Goal: Task Accomplishment & Management: Manage account settings

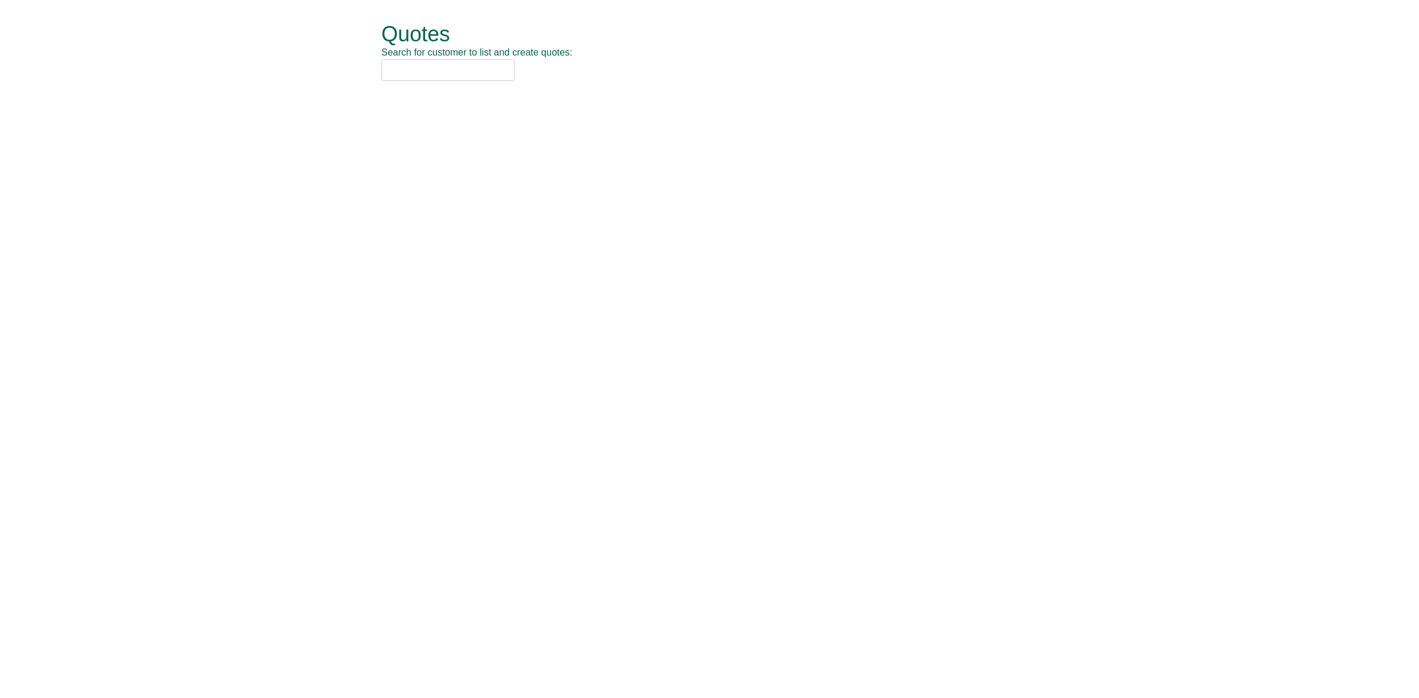
click at [425, 69] on input "text" at bounding box center [448, 70] width 134 height 22
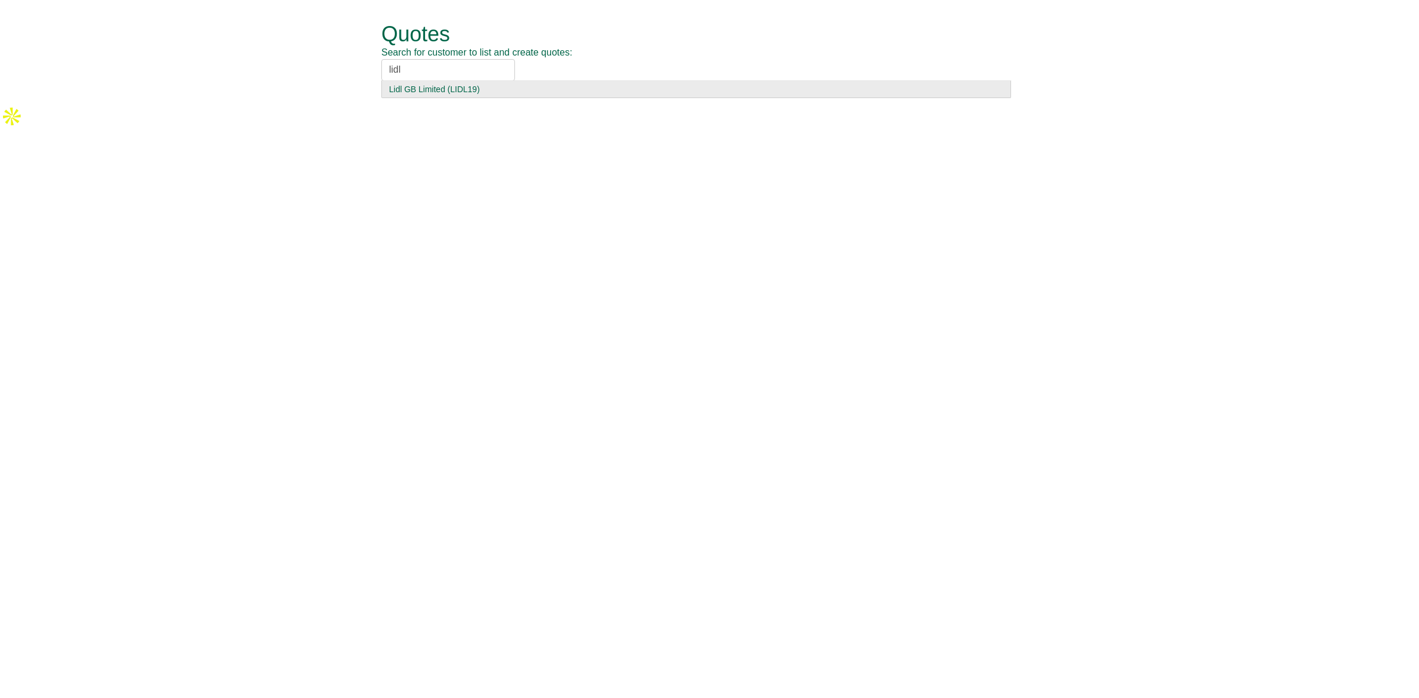
type input "lidl"
click at [453, 90] on div "Lidl GB Limited (LIDL19)" at bounding box center [696, 89] width 614 height 12
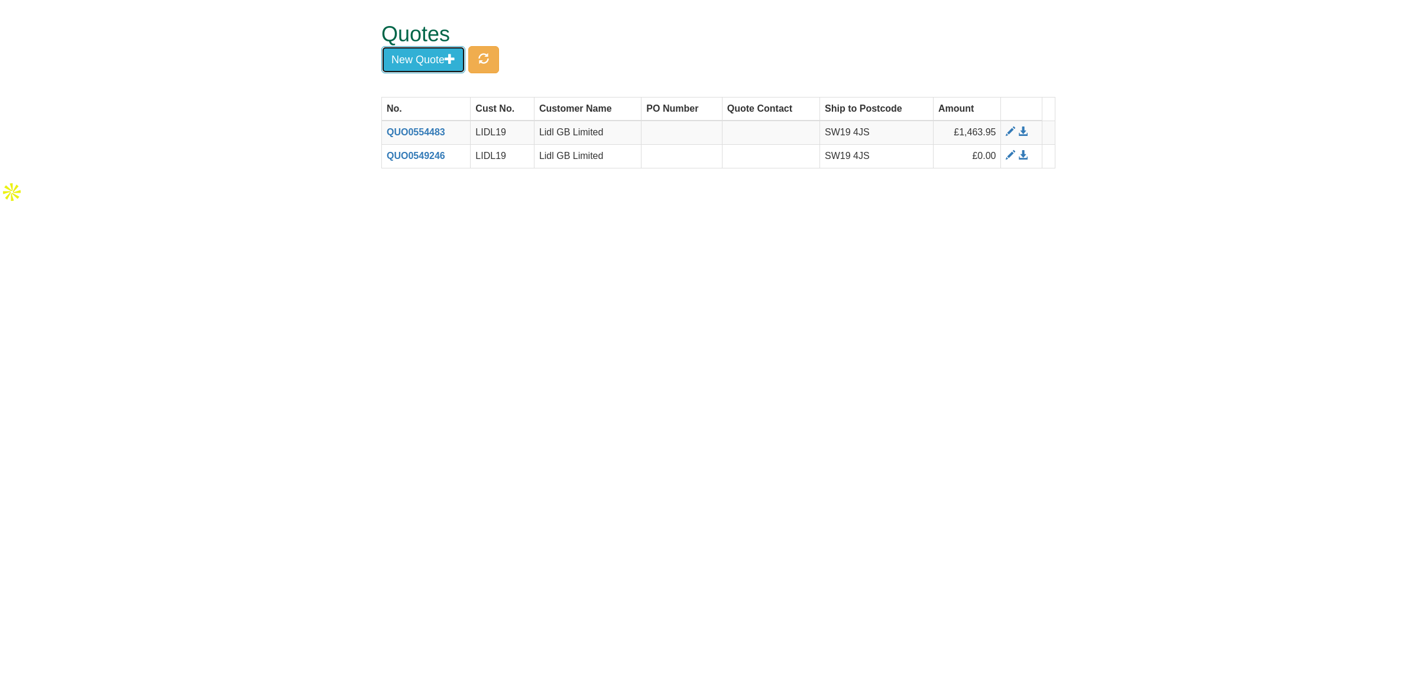
click at [441, 57] on button "New Quote" at bounding box center [423, 59] width 84 height 27
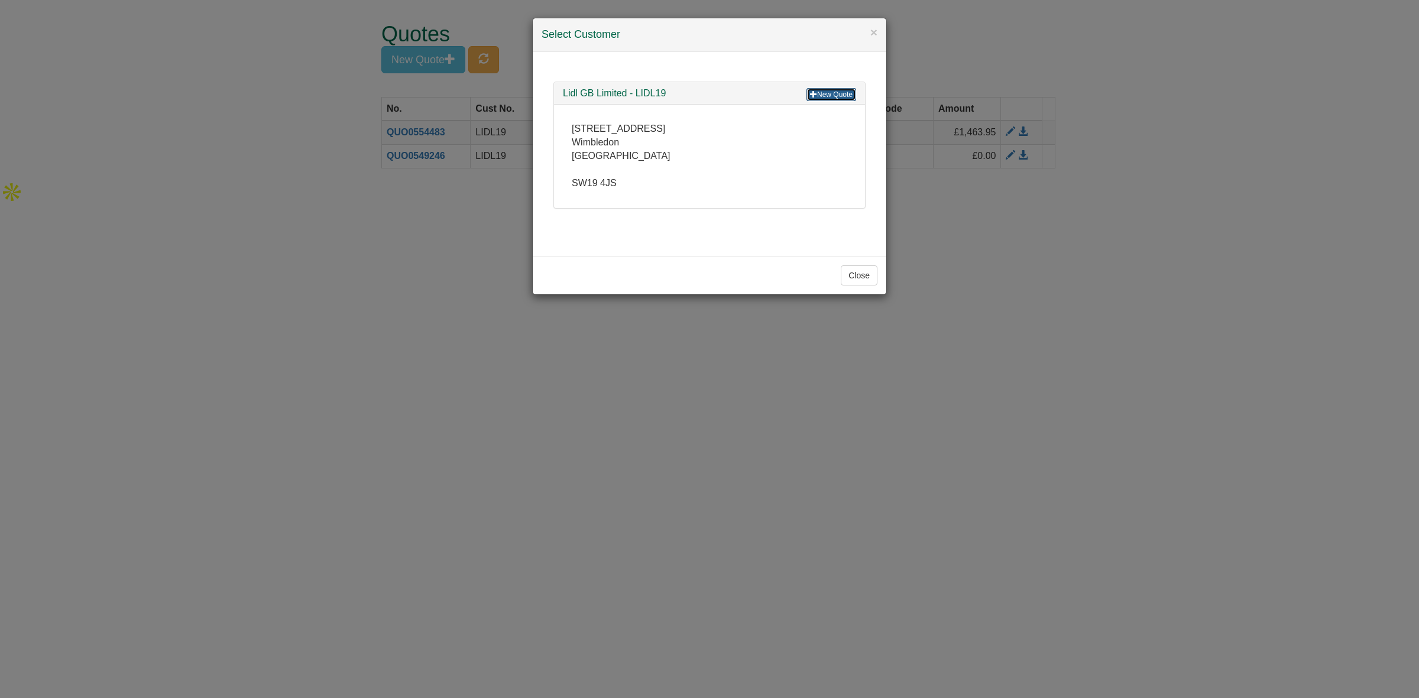
click at [814, 96] on span at bounding box center [813, 93] width 7 height 7
drag, startPoint x: 1228, startPoint y: 383, endPoint x: 1220, endPoint y: 368, distance: 16.9
click at [1228, 382] on div "× Select Customer New Quote Lidl GB Limited - LIDL19 19 Worple Road Wimbledon L…" at bounding box center [709, 349] width 1419 height 698
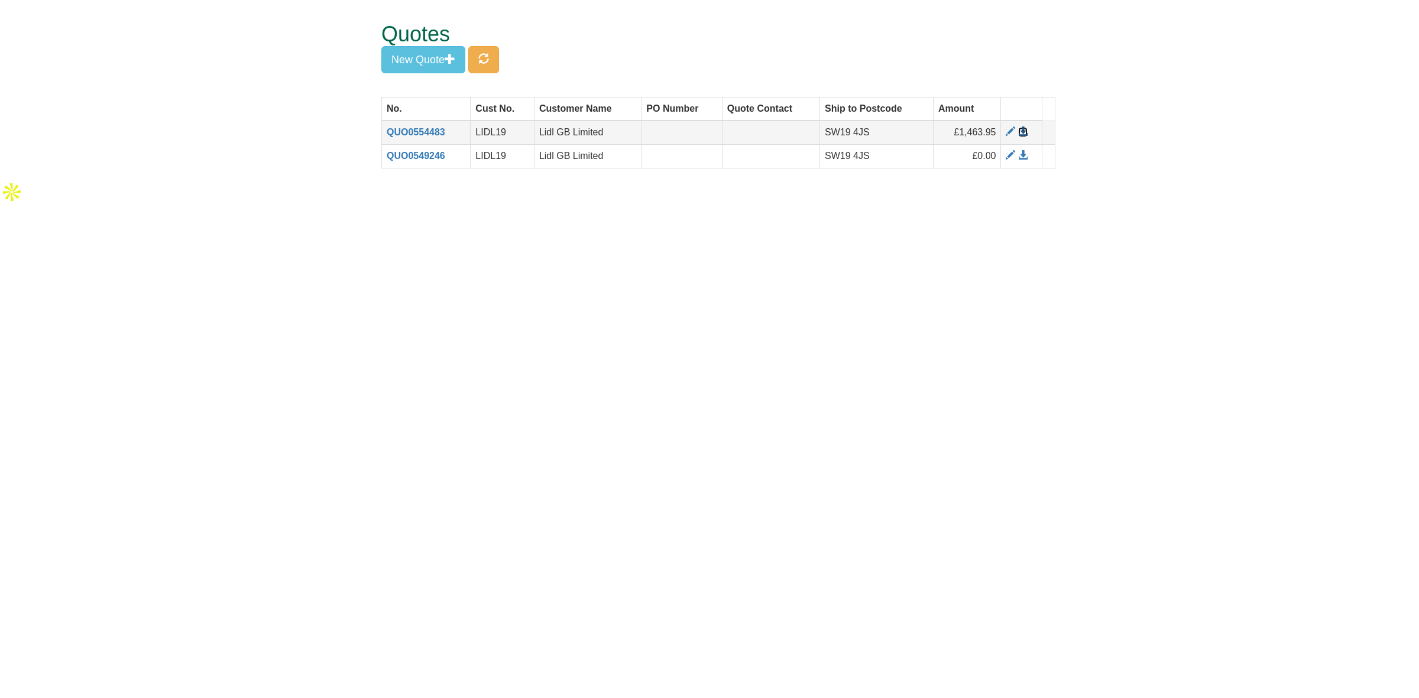
click at [1021, 132] on span at bounding box center [1022, 131] width 9 height 9
click at [1006, 131] on span at bounding box center [1010, 131] width 9 height 9
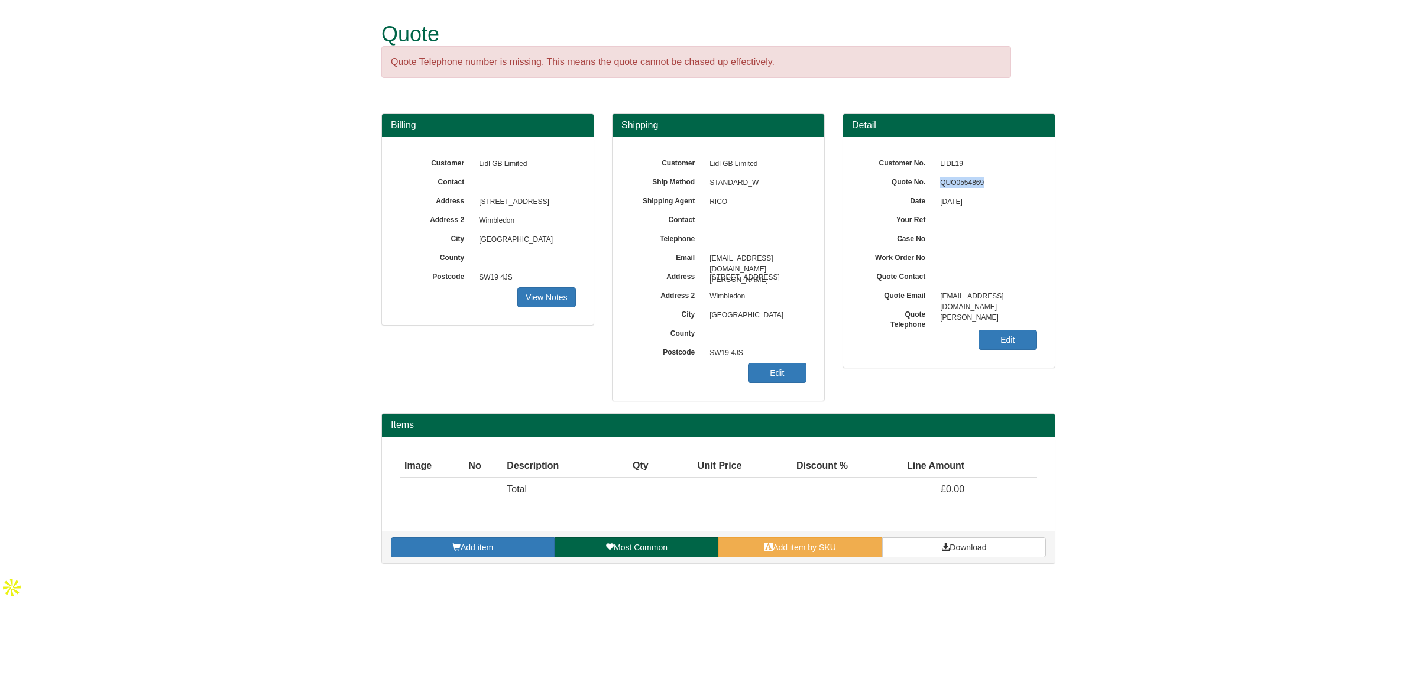
drag, startPoint x: 987, startPoint y: 184, endPoint x: 930, endPoint y: 187, distance: 58.0
click at [930, 155] on div "Quote No. QUO0554869" at bounding box center [949, 155] width 176 height 0
copy div "QUO0554869"
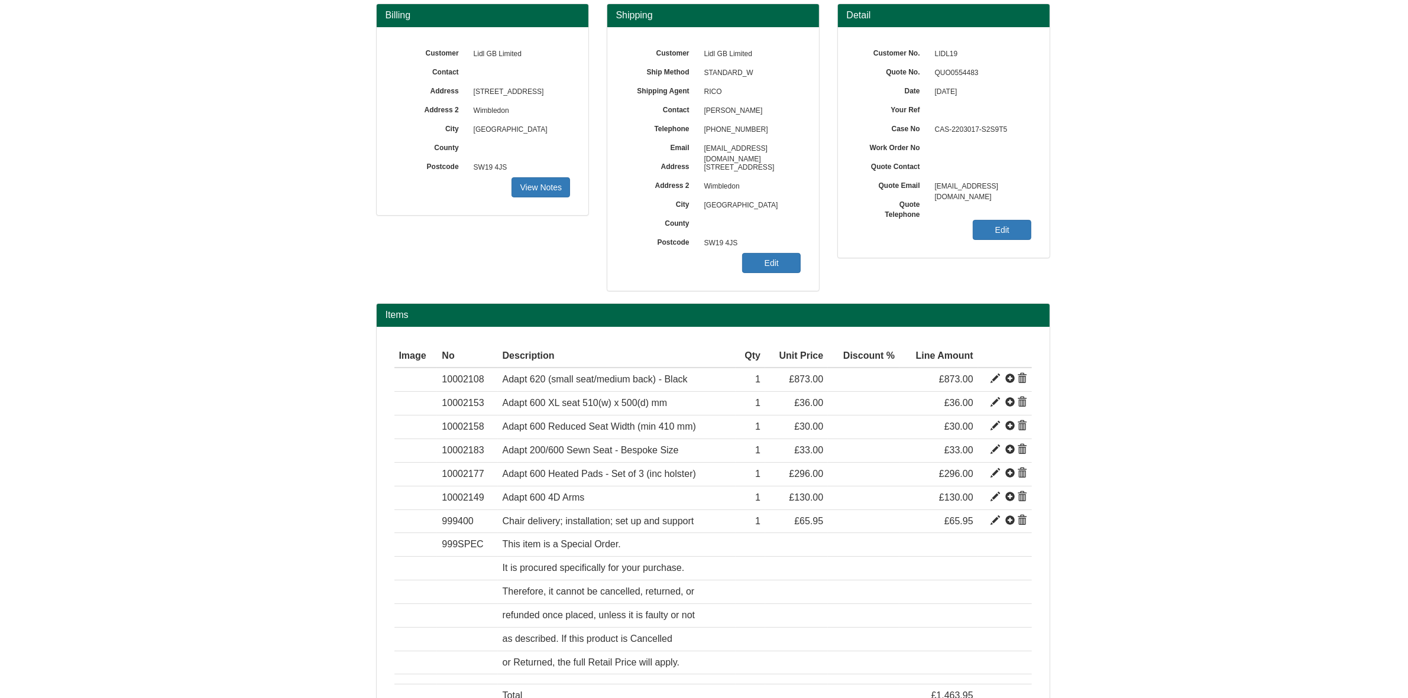
scroll to position [148, 0]
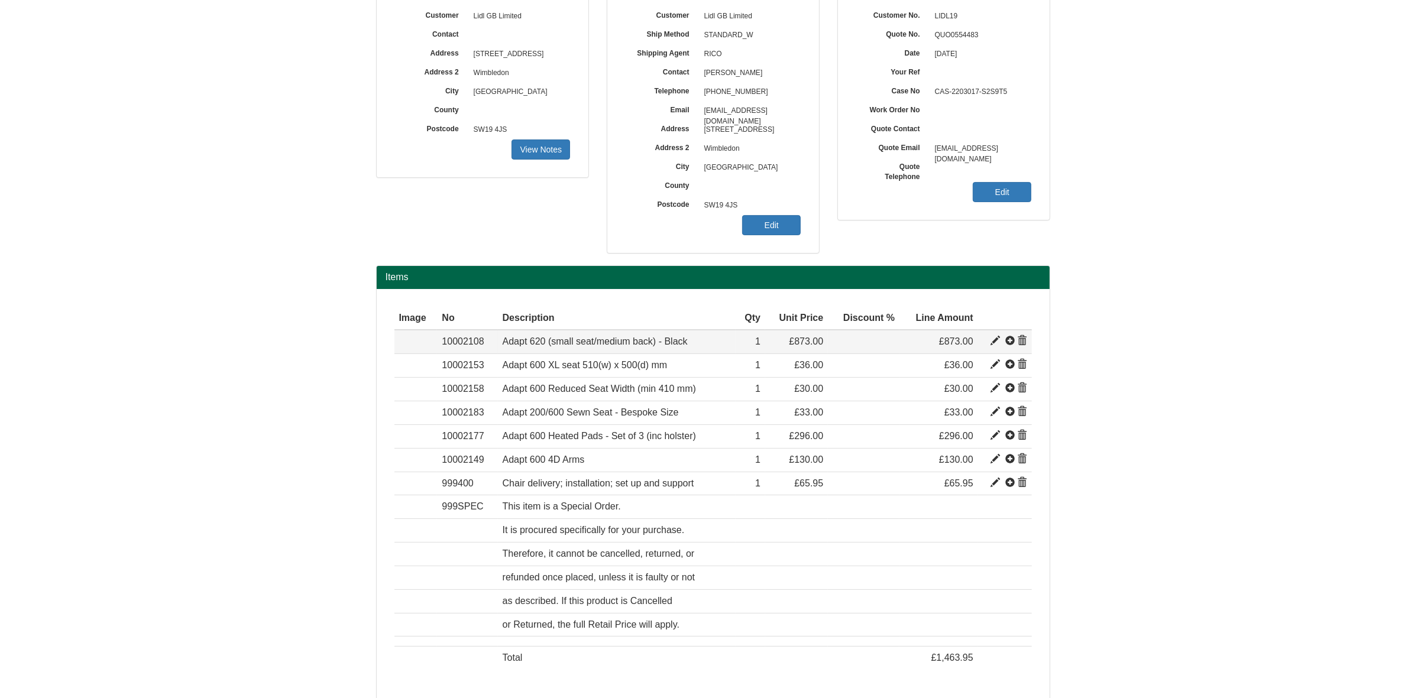
click at [997, 341] on span at bounding box center [994, 340] width 9 height 9
type input "Adapt 620 (small seat/medium back) - Black"
type input "Bondai Domestic Black 8033"
type input "405.76"
type input "873.00"
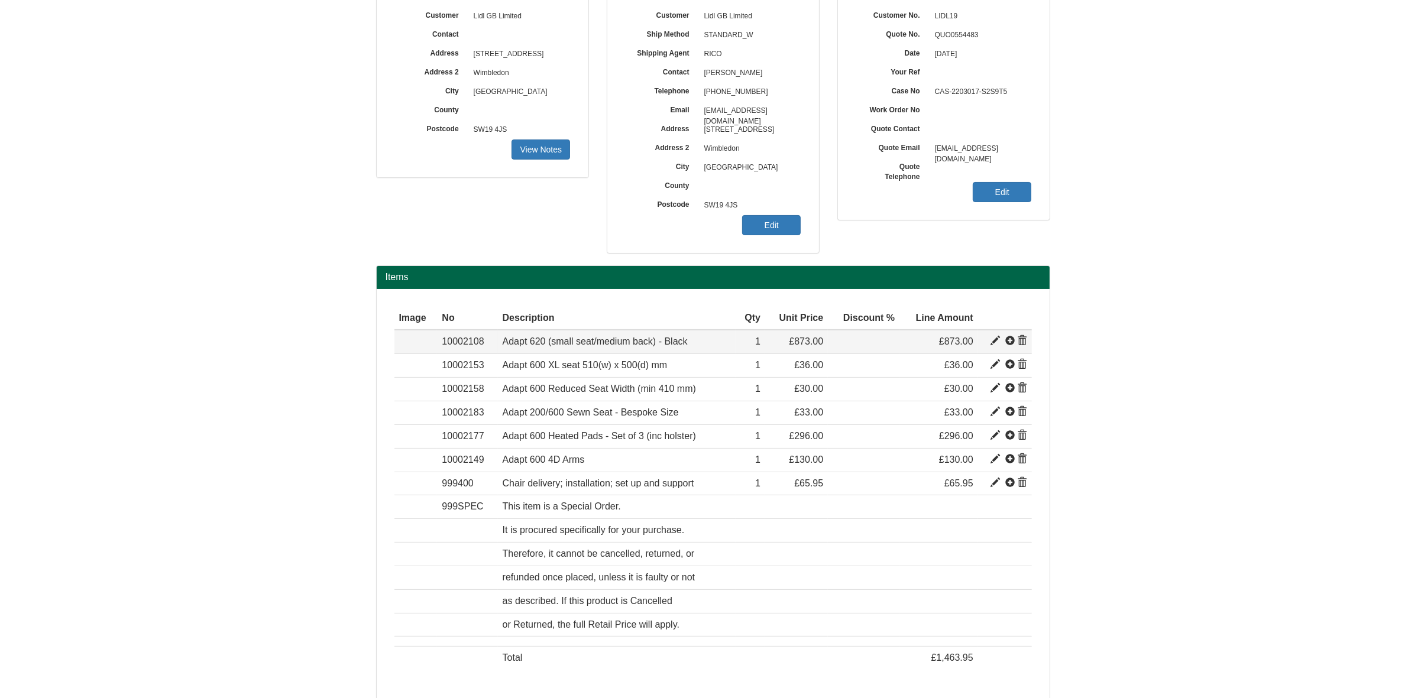
type input "873.00"
type input "1"
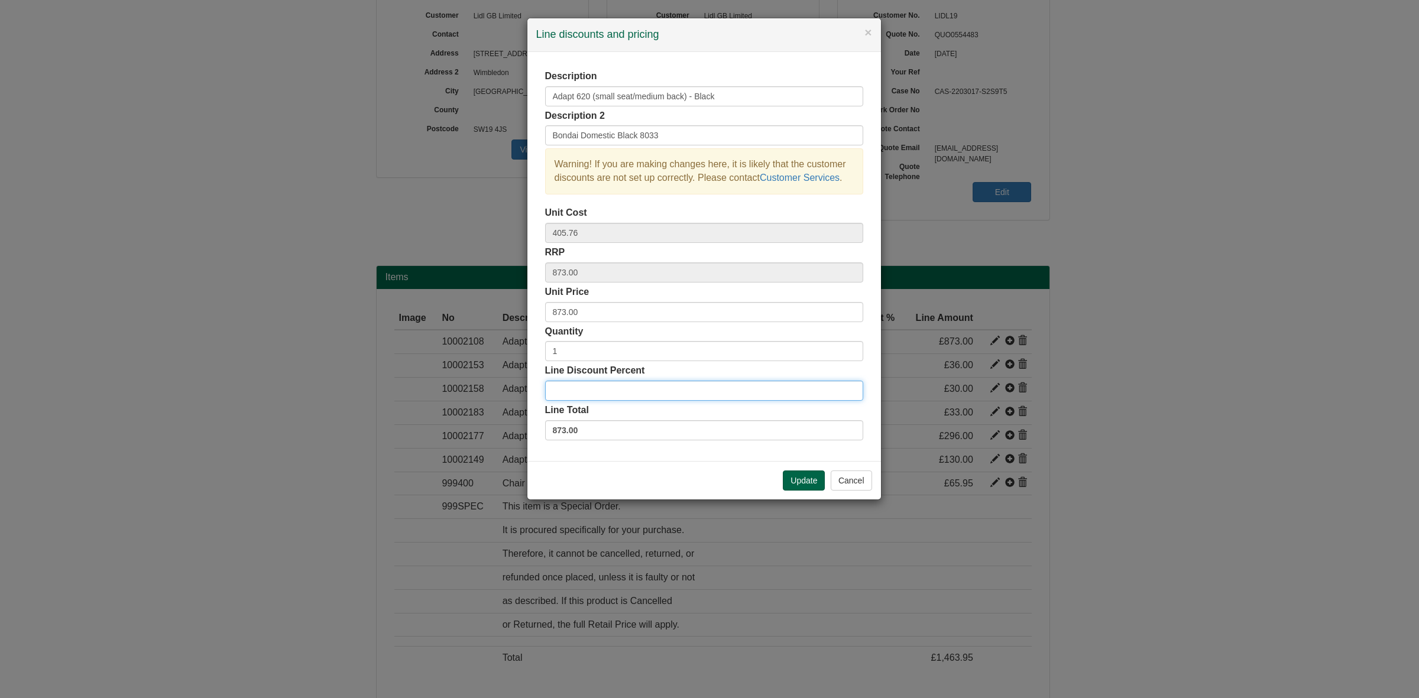
click at [604, 393] on input "Line Discount Percent" at bounding box center [704, 391] width 318 height 20
type input "27.5"
click at [800, 485] on button "Update" at bounding box center [804, 481] width 42 height 20
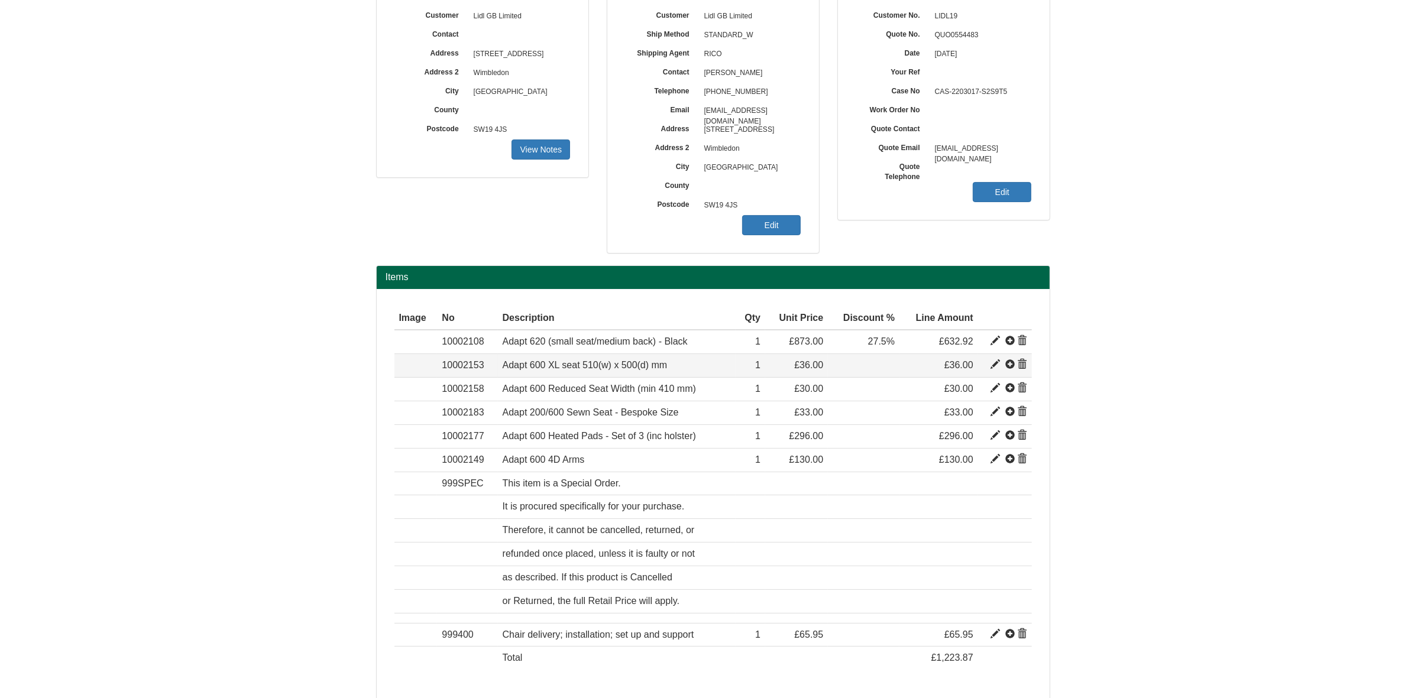
click at [992, 368] on span at bounding box center [994, 364] width 9 height 9
type input "Adapt 600 XL seat 510(w) x 500(d) mm"
type input "*chair add-on/upgrade/ do not order on its own*"
type input "17.50"
type input "36.00"
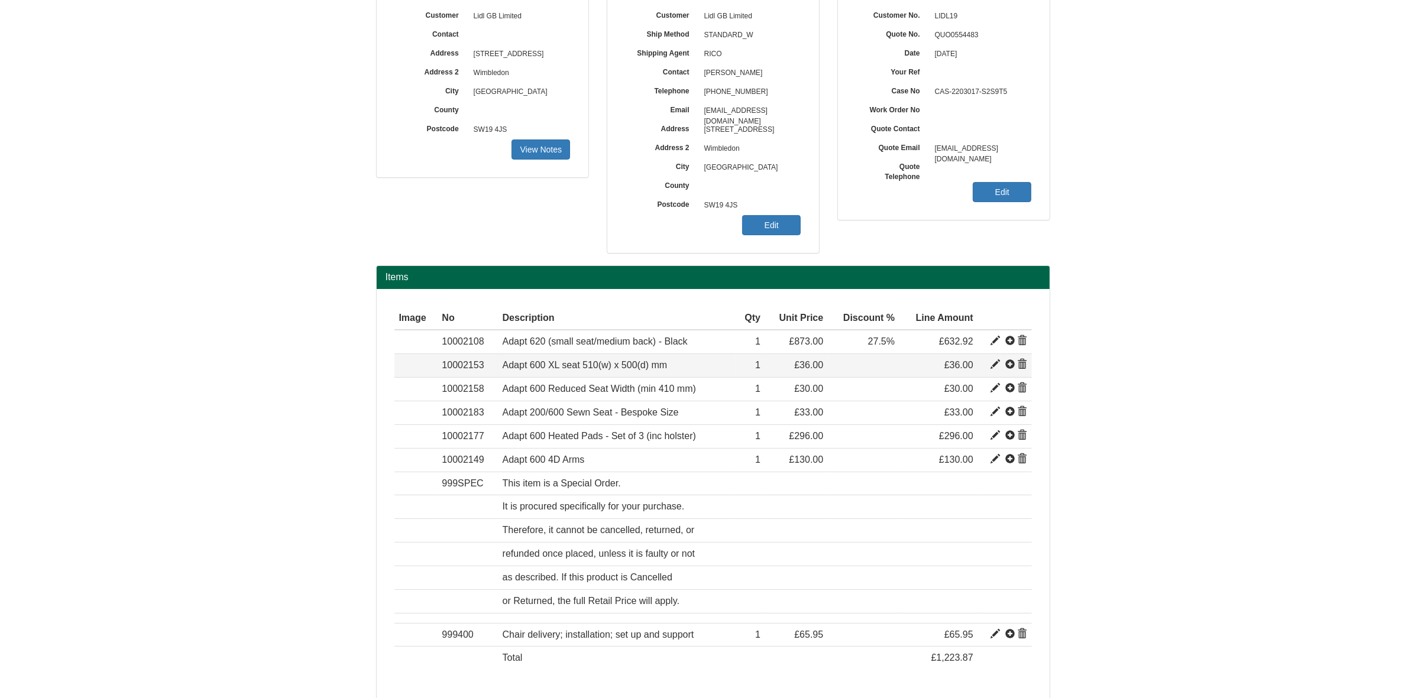
type input "36.00"
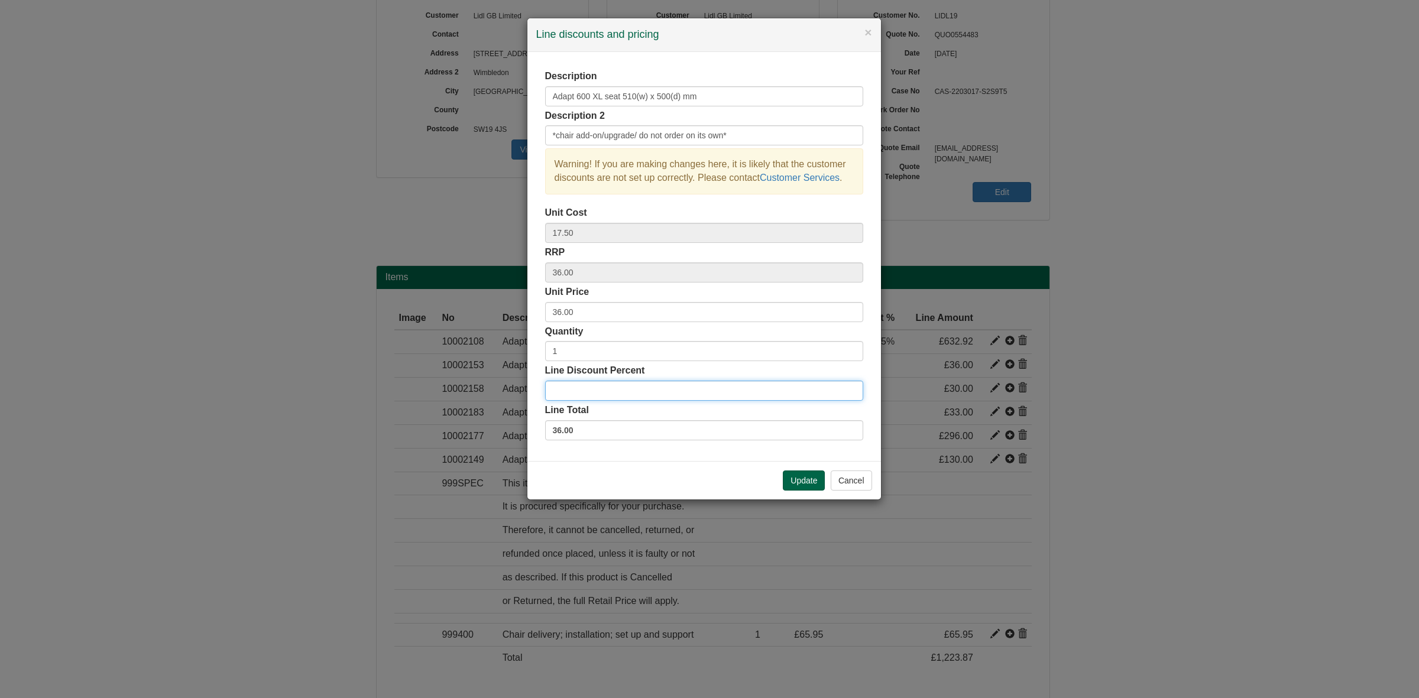
click at [575, 385] on input "Line Discount Percent" at bounding box center [704, 391] width 318 height 20
type input "27.5"
click at [810, 482] on button "Update" at bounding box center [804, 481] width 42 height 20
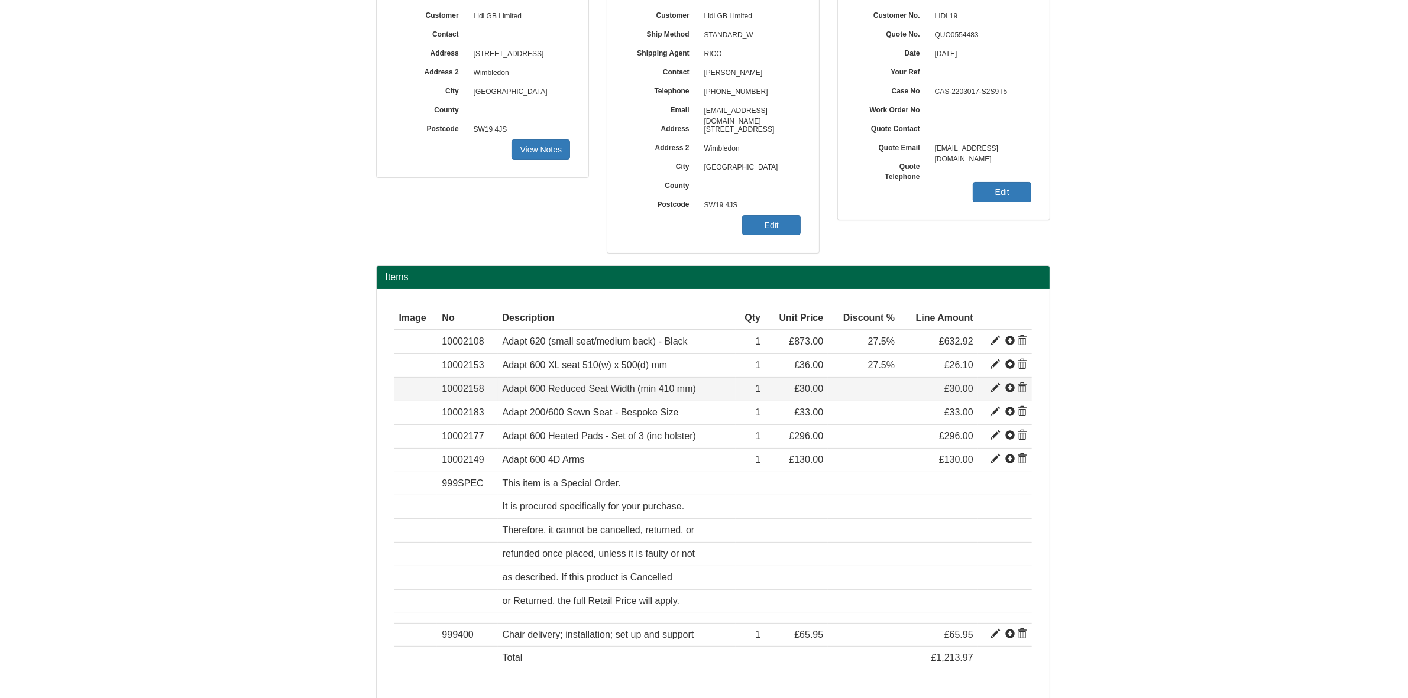
click at [993, 389] on span at bounding box center [994, 388] width 9 height 9
type input "Adapt 600 Reduced Seat Width (min 410 mm)"
type input "Width: TBC"
type input "13.62"
type input "30.00"
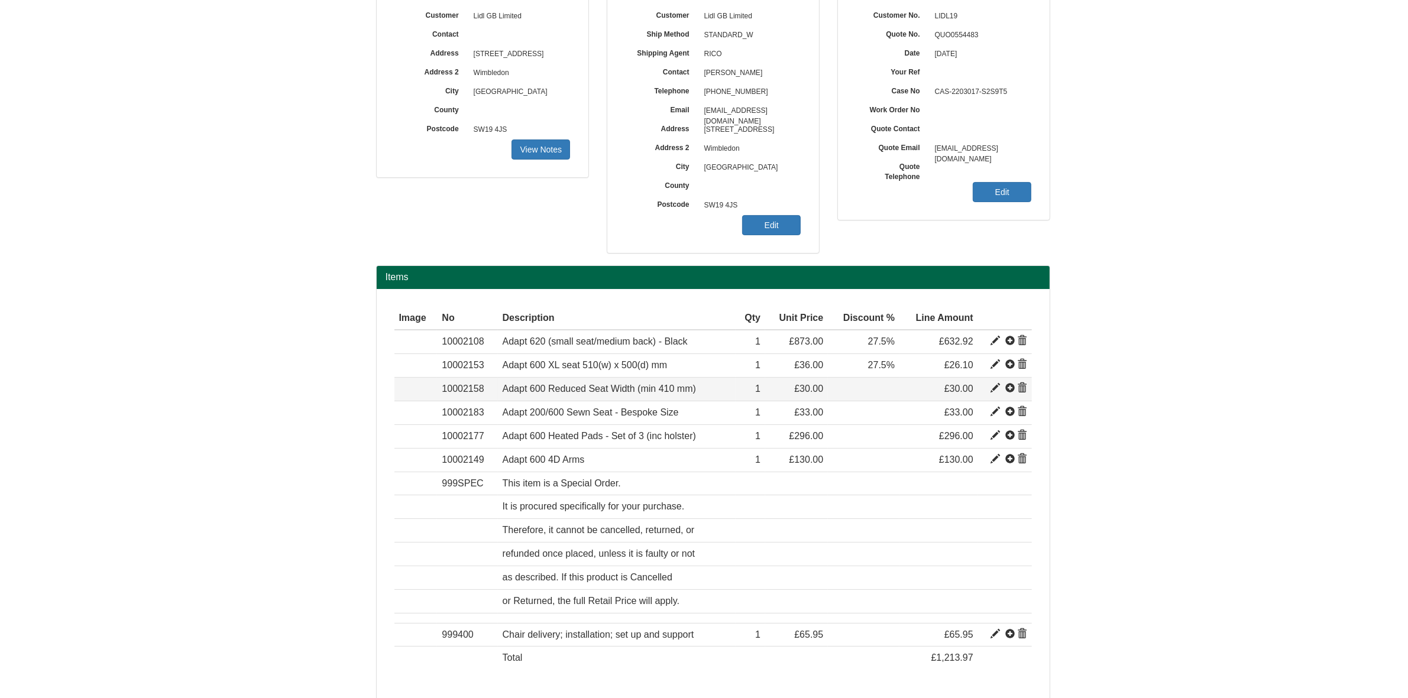
type input "30.00"
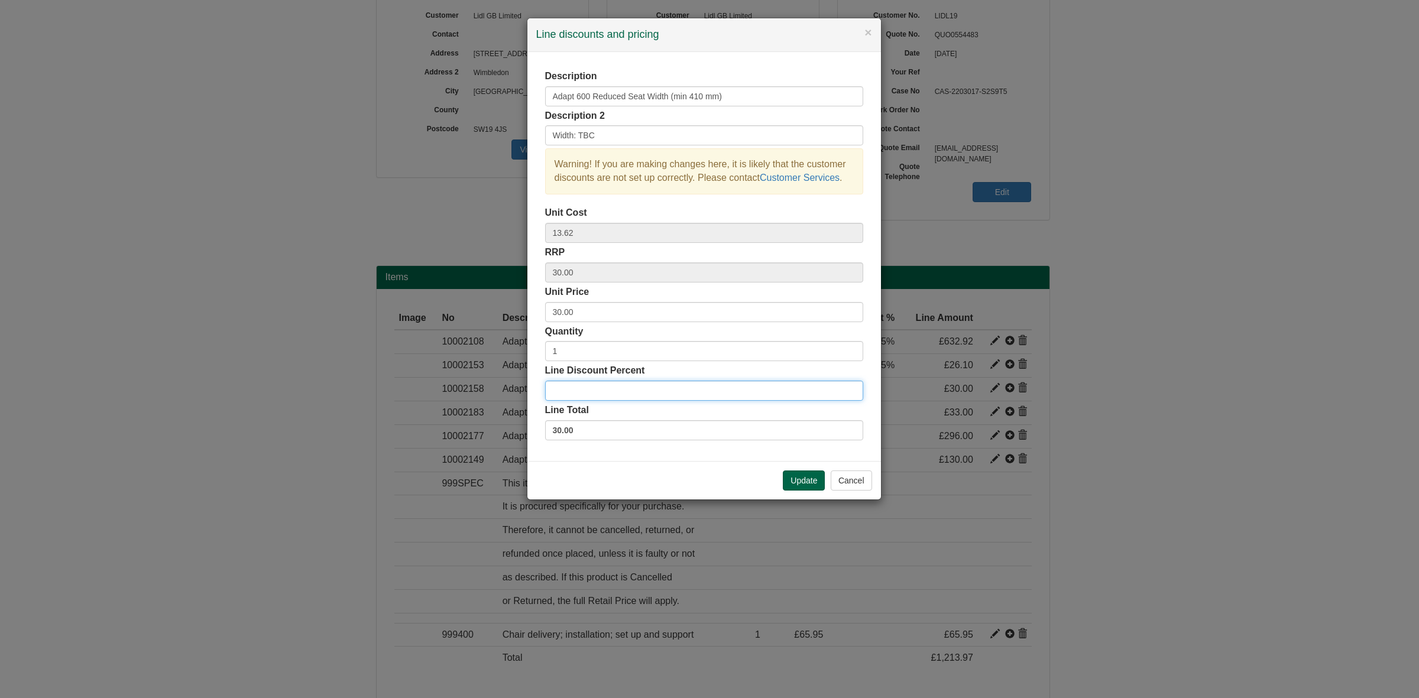
click at [583, 386] on input "Line Discount Percent" at bounding box center [704, 391] width 318 height 20
type input "27.5"
click at [792, 480] on button "Update" at bounding box center [804, 481] width 42 height 20
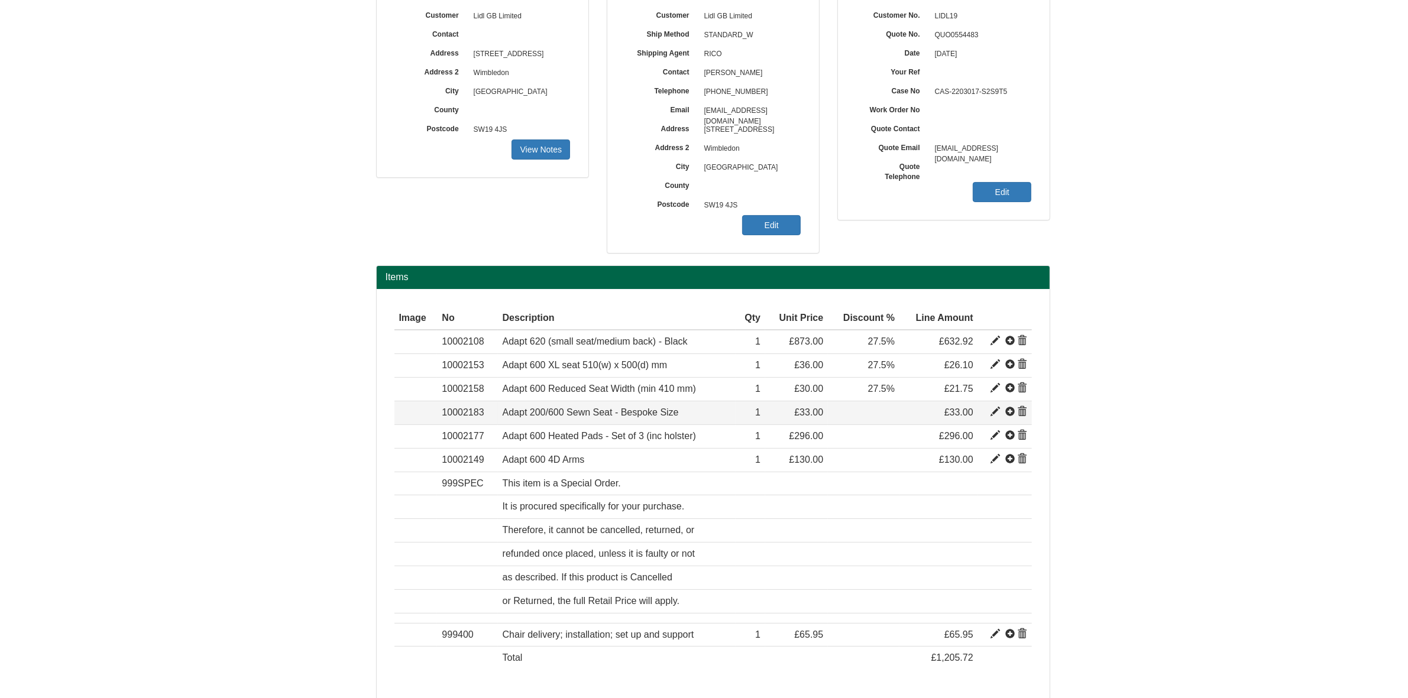
click at [993, 417] on span at bounding box center [994, 411] width 9 height 9
type input "Adapt 200/600 Sewn Seat - Bespoke Size"
type input "Reduced width/depth. 420mm"
type input "33.50"
type input "33.00"
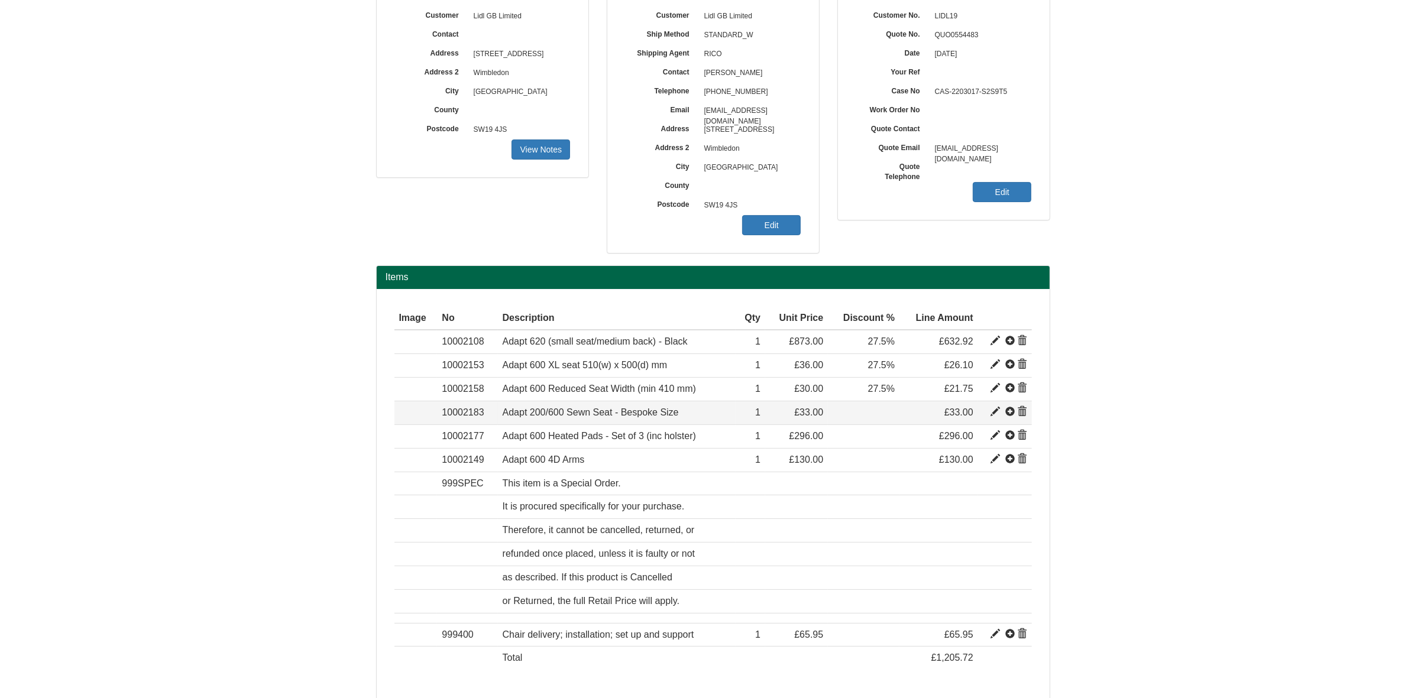
type input "33.00"
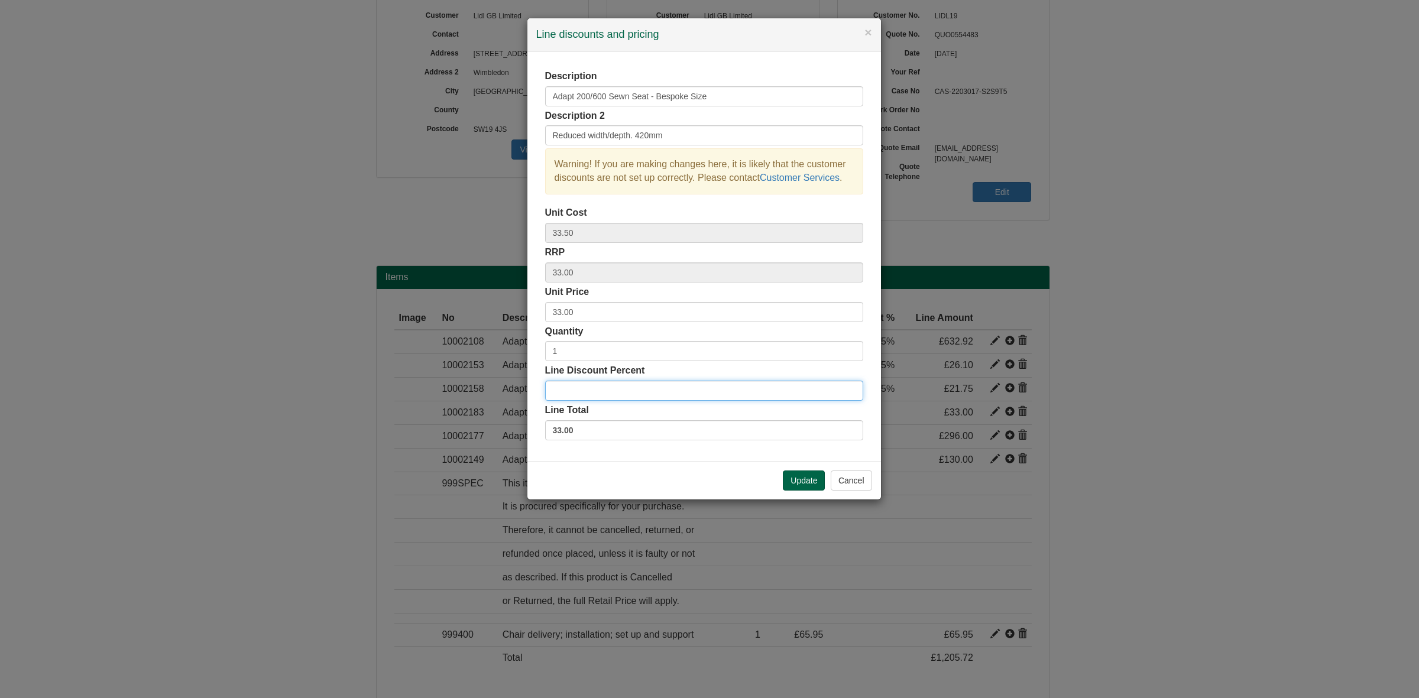
click at [590, 393] on input "Line Discount Percent" at bounding box center [704, 391] width 318 height 20
type input "27.5"
click at [802, 482] on button "Update" at bounding box center [804, 481] width 42 height 20
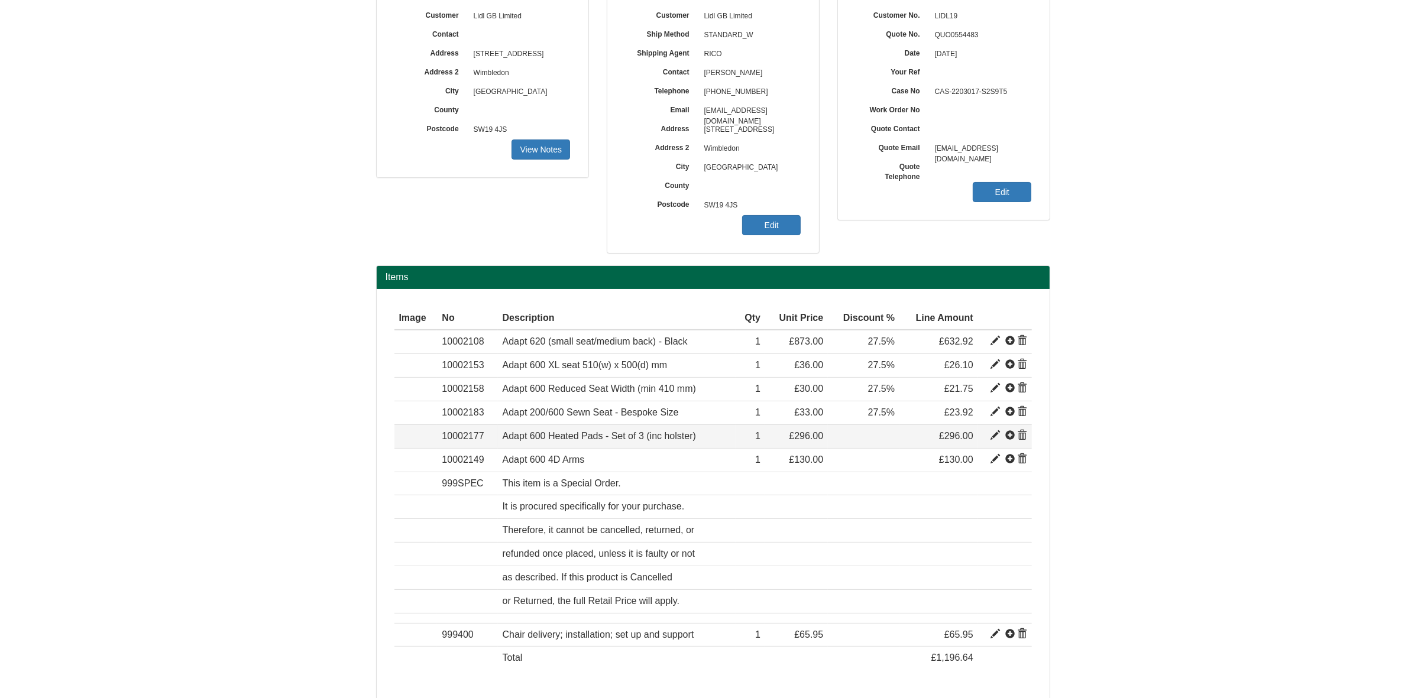
click at [992, 441] on span at bounding box center [994, 435] width 9 height 9
type input "Adapt 600 Heated Pads - Set of 3 (inc holster)"
type input "Pad size: 160 x 170 mm"
type input "128.74"
type input "296.00"
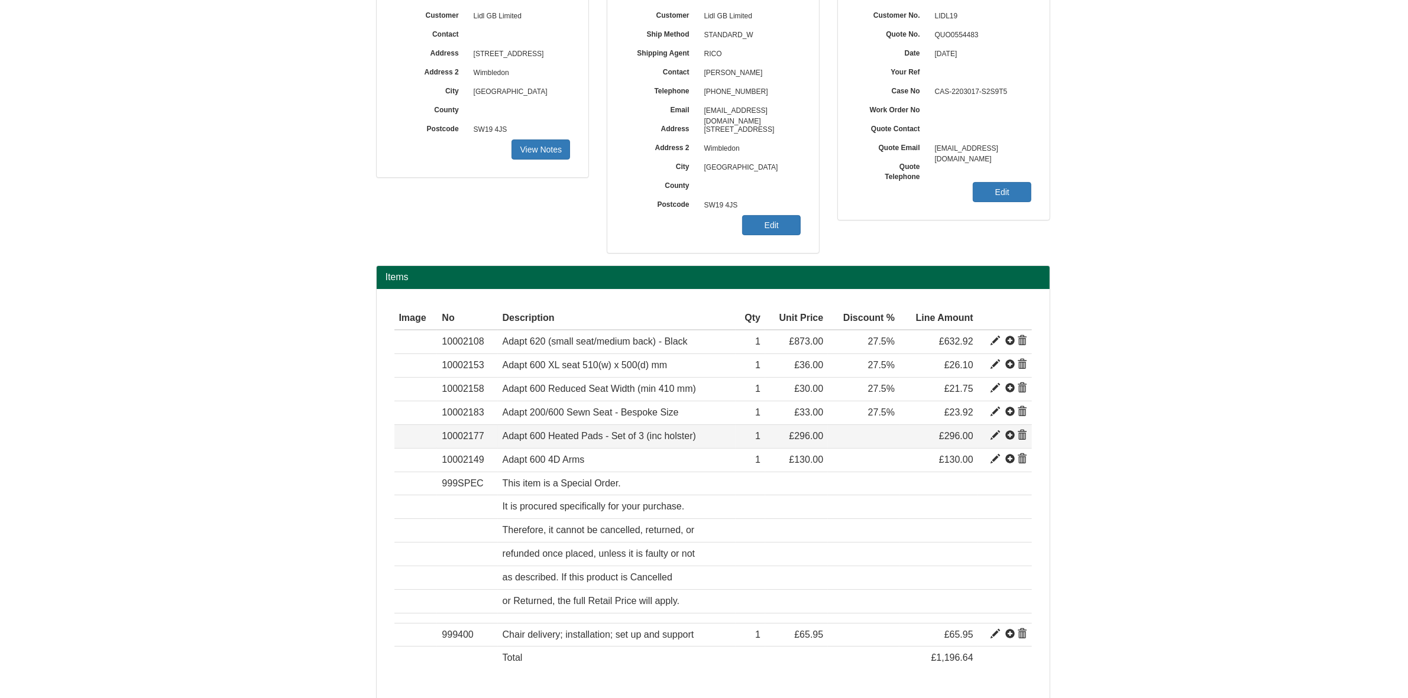
type input "296.00"
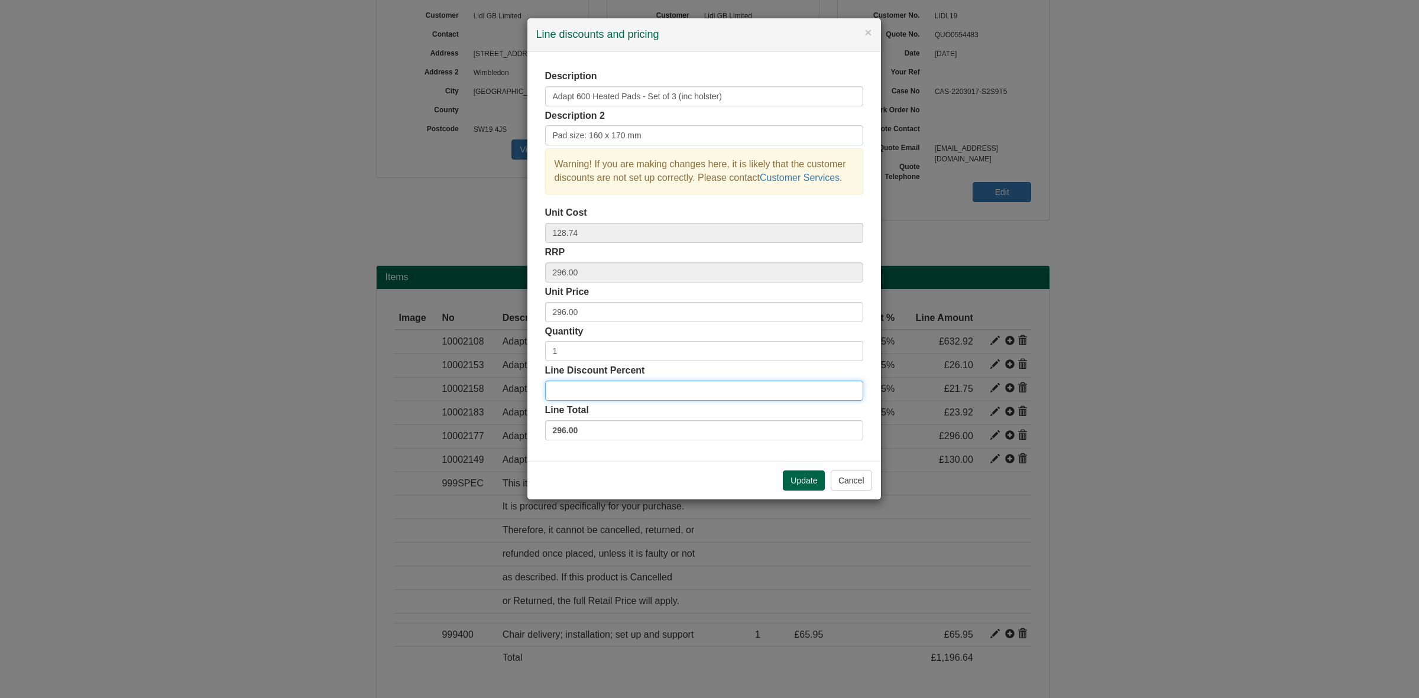
click at [580, 391] on input "Line Discount Percent" at bounding box center [704, 391] width 318 height 20
type input "27.5"
click at [789, 481] on button "Update" at bounding box center [804, 481] width 42 height 20
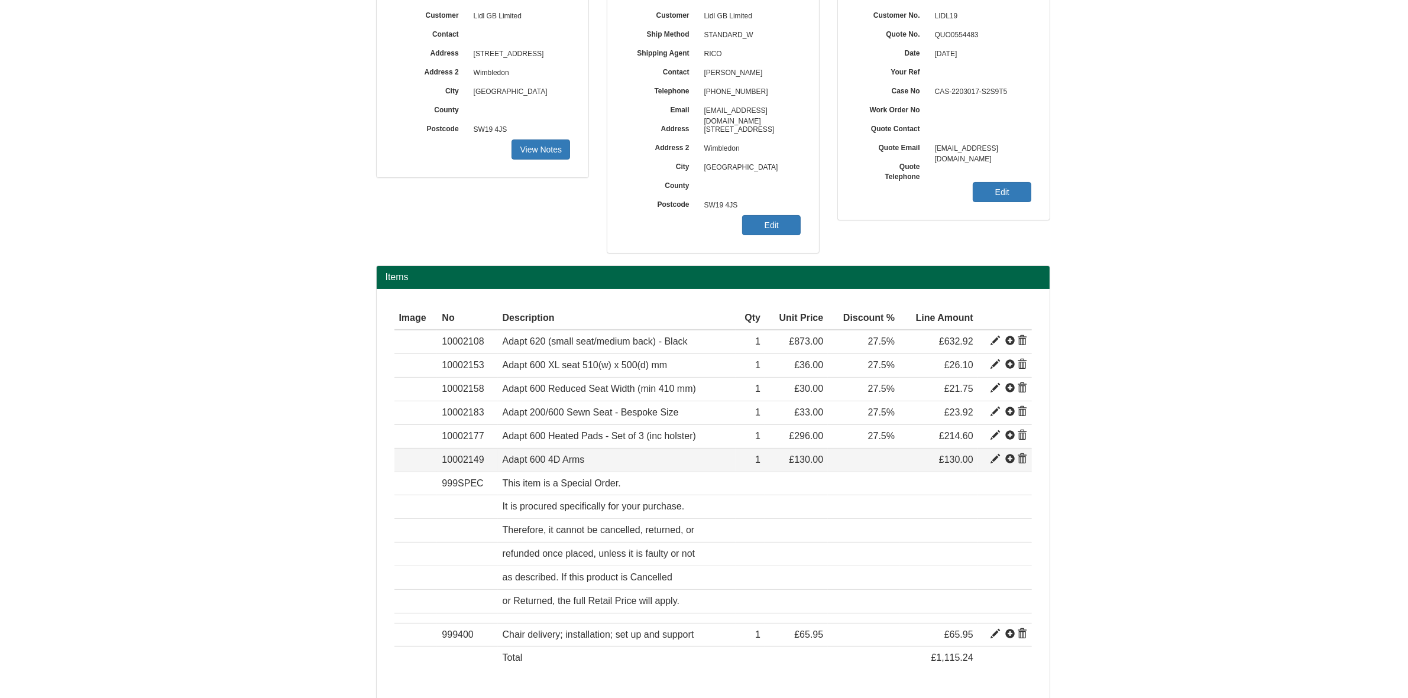
click at [993, 462] on span at bounding box center [994, 459] width 9 height 9
type input "Adapt 600 4D Arms"
type input "60.12"
type input "130.00"
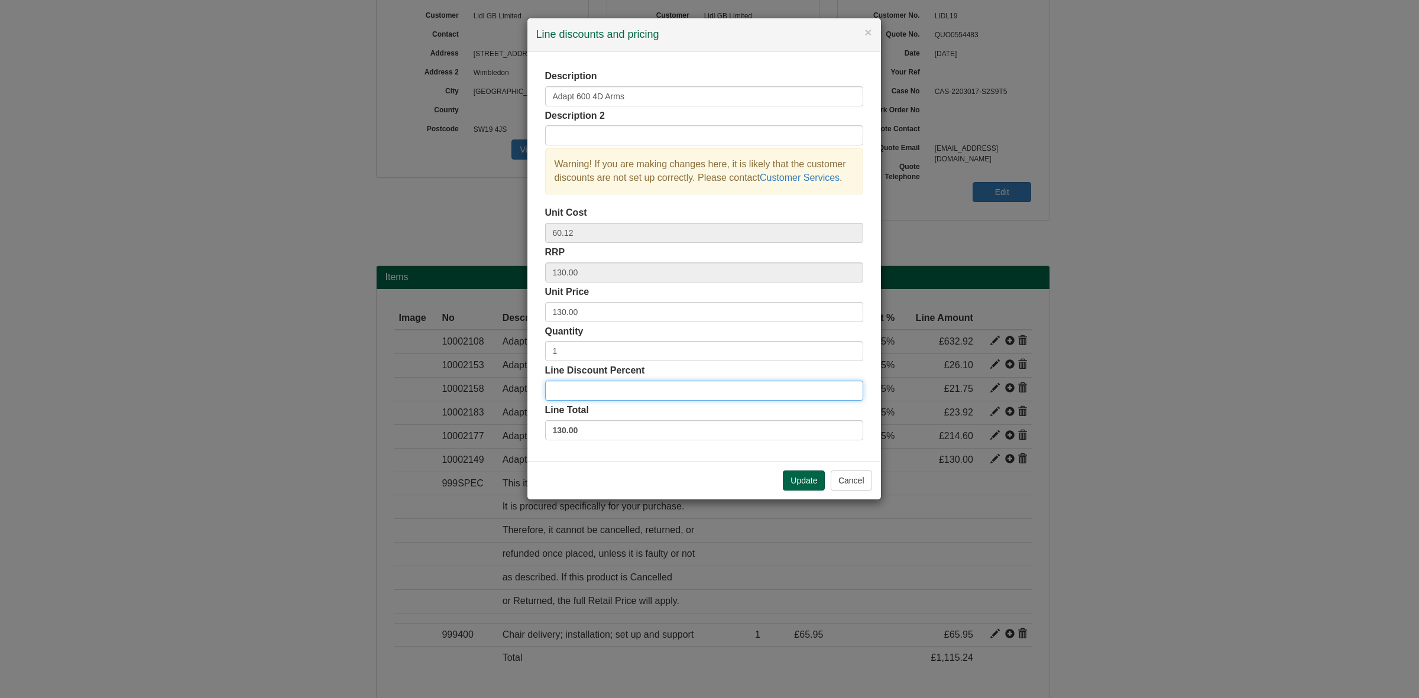
click at [595, 388] on input "Line Discount Percent" at bounding box center [704, 391] width 318 height 20
type input "27.5"
click at [799, 477] on button "Update" at bounding box center [804, 481] width 42 height 20
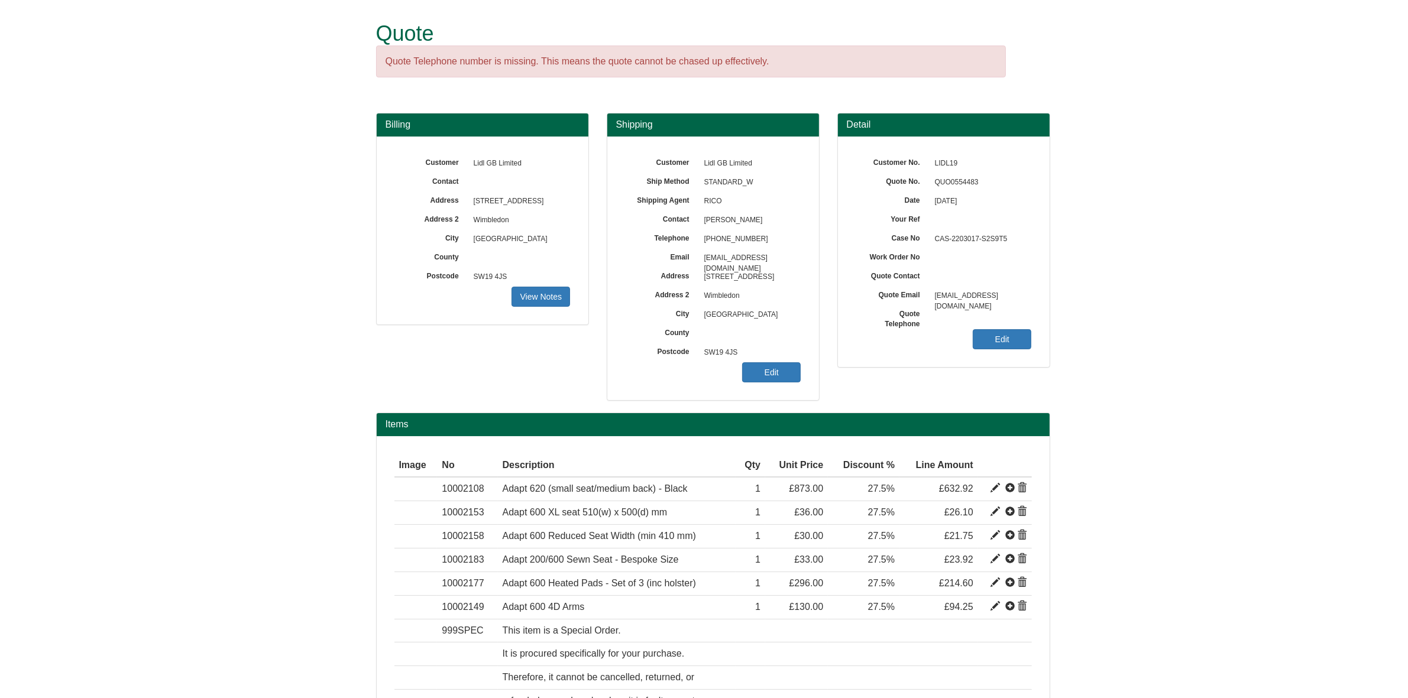
scroll to position [0, 0]
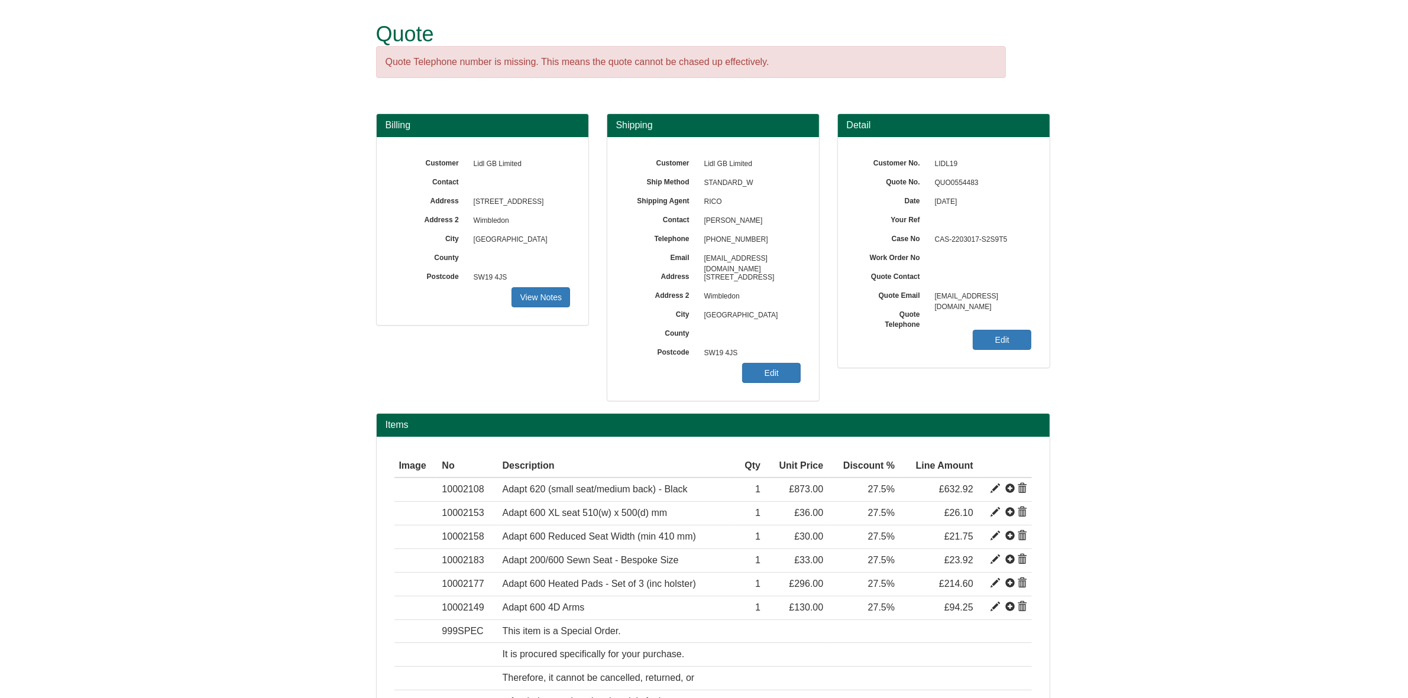
drag, startPoint x: 760, startPoint y: 219, endPoint x: 701, endPoint y: 222, distance: 58.6
click at [701, 222] on span "Nabilah Salamut" at bounding box center [749, 221] width 103 height 19
copy span "Nabilah Salamut"
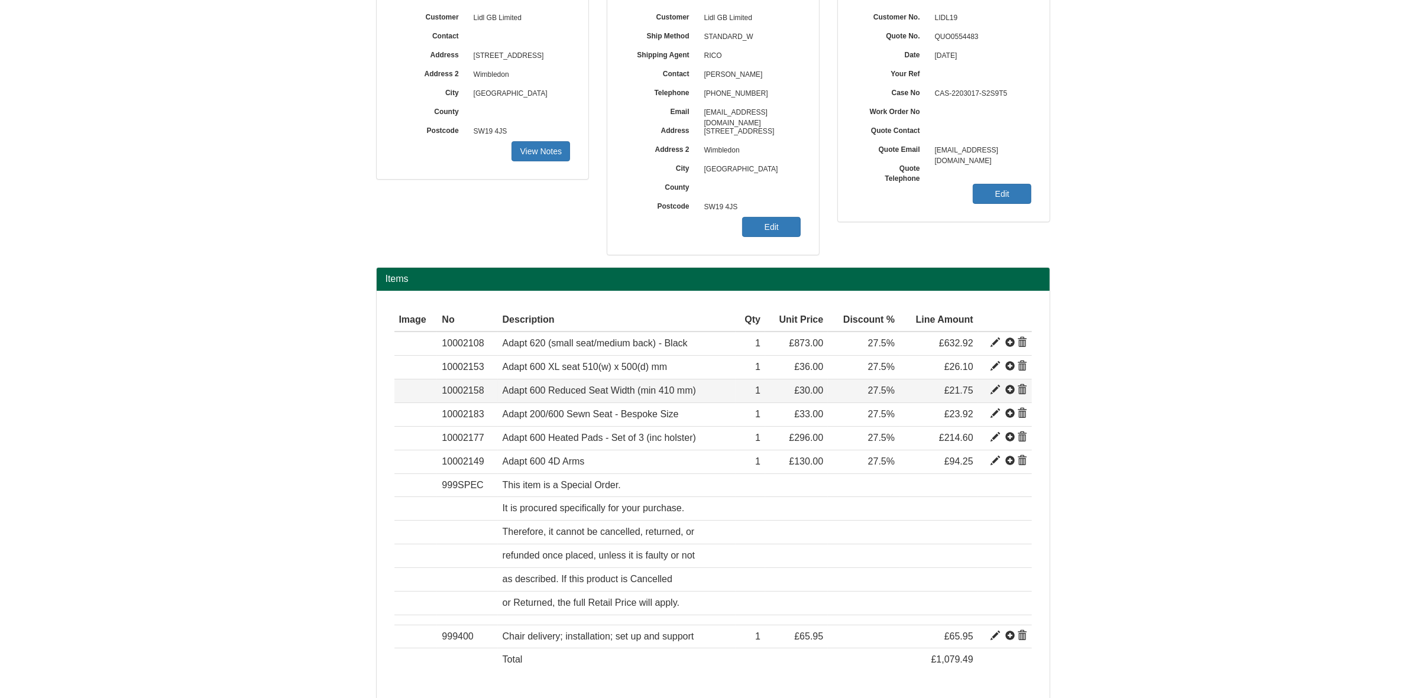
scroll to position [197, 0]
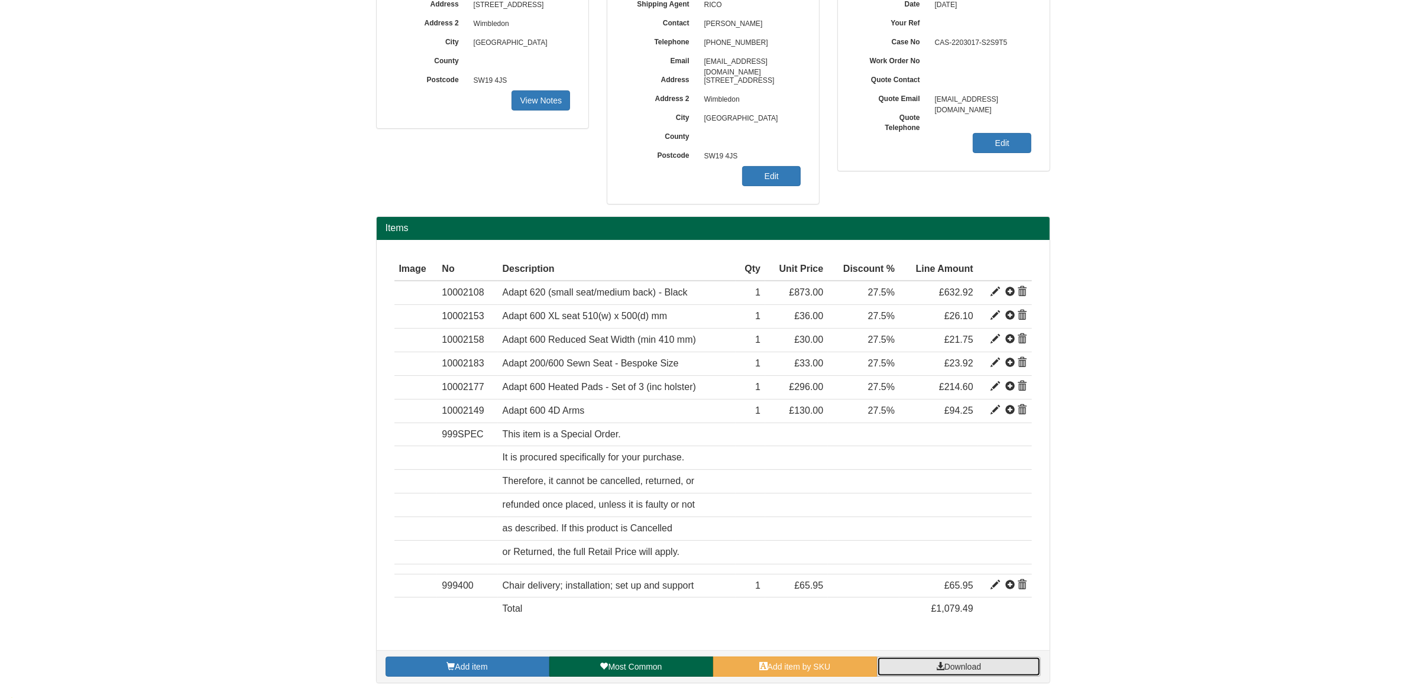
click at [944, 671] on span "Download" at bounding box center [962, 666] width 37 height 9
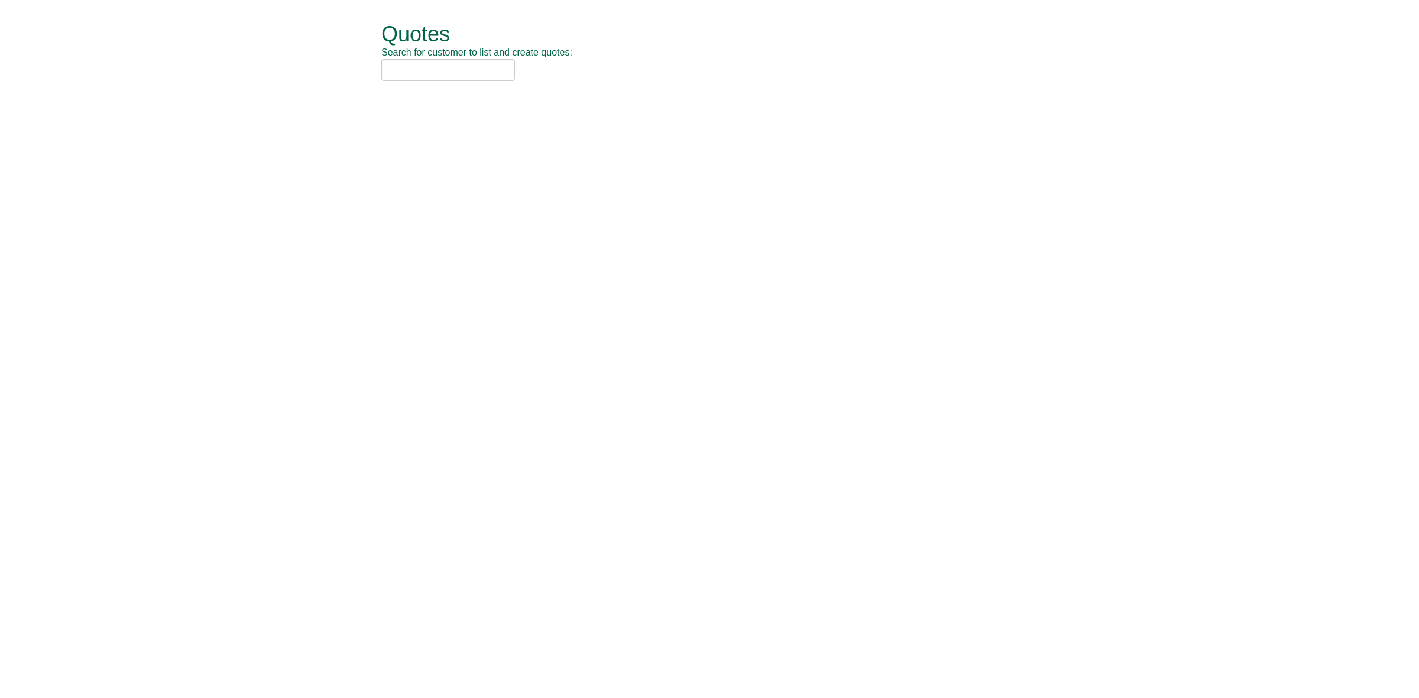
click at [432, 70] on input "text" at bounding box center [448, 70] width 134 height 22
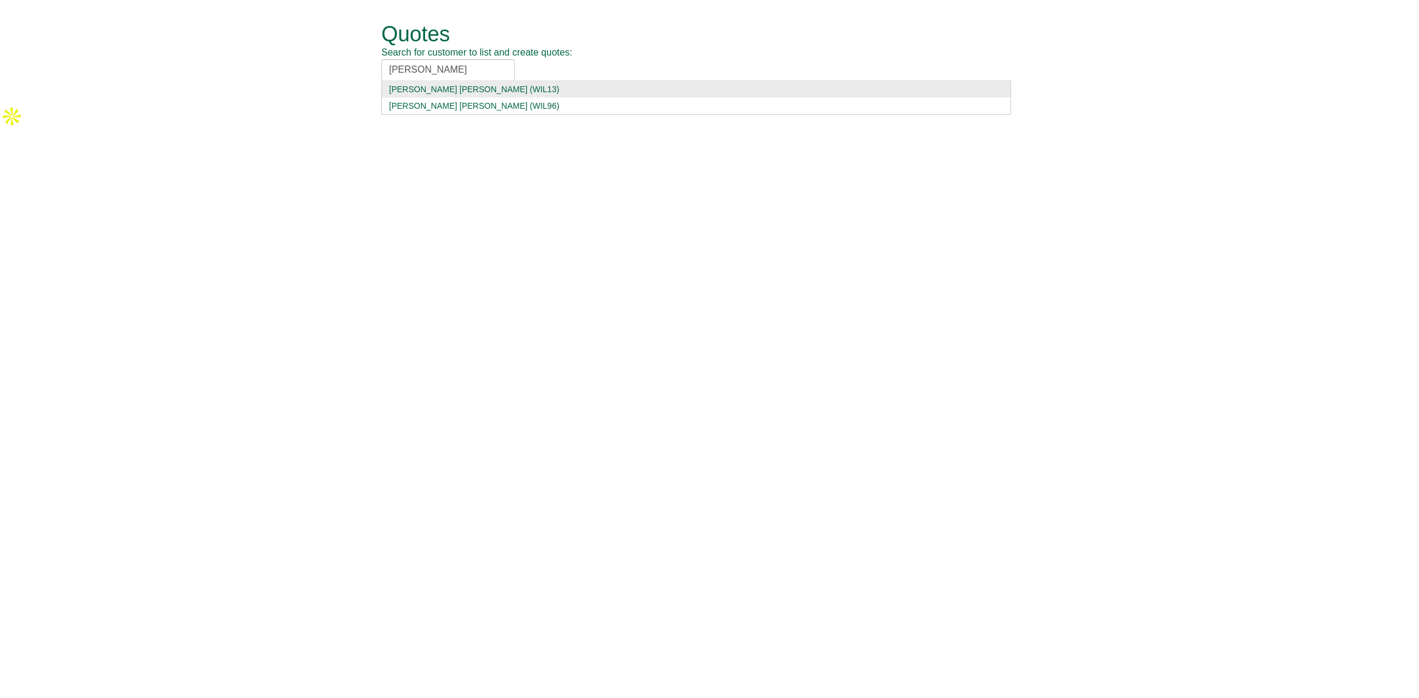
type input "willis towers"
click at [482, 88] on div "Willis Towers Watson (WIL13)" at bounding box center [696, 89] width 614 height 12
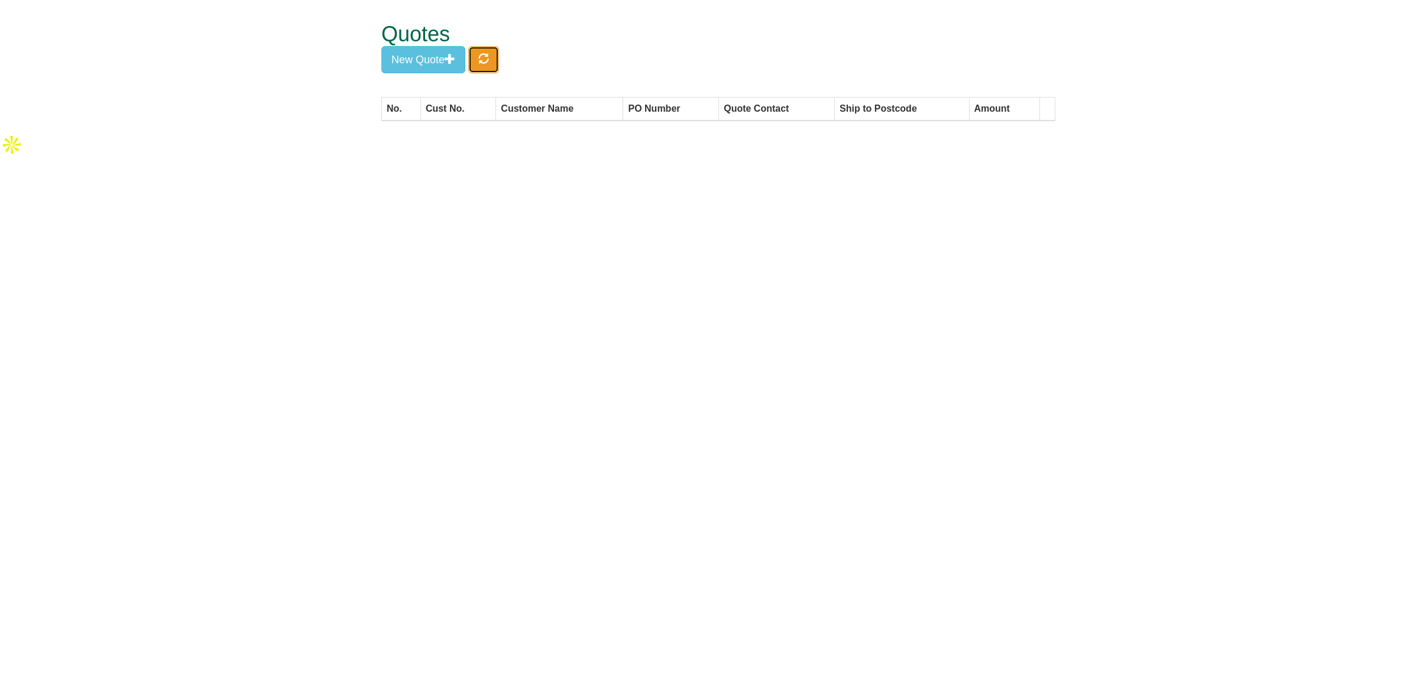
click at [488, 60] on span "button" at bounding box center [483, 58] width 11 height 11
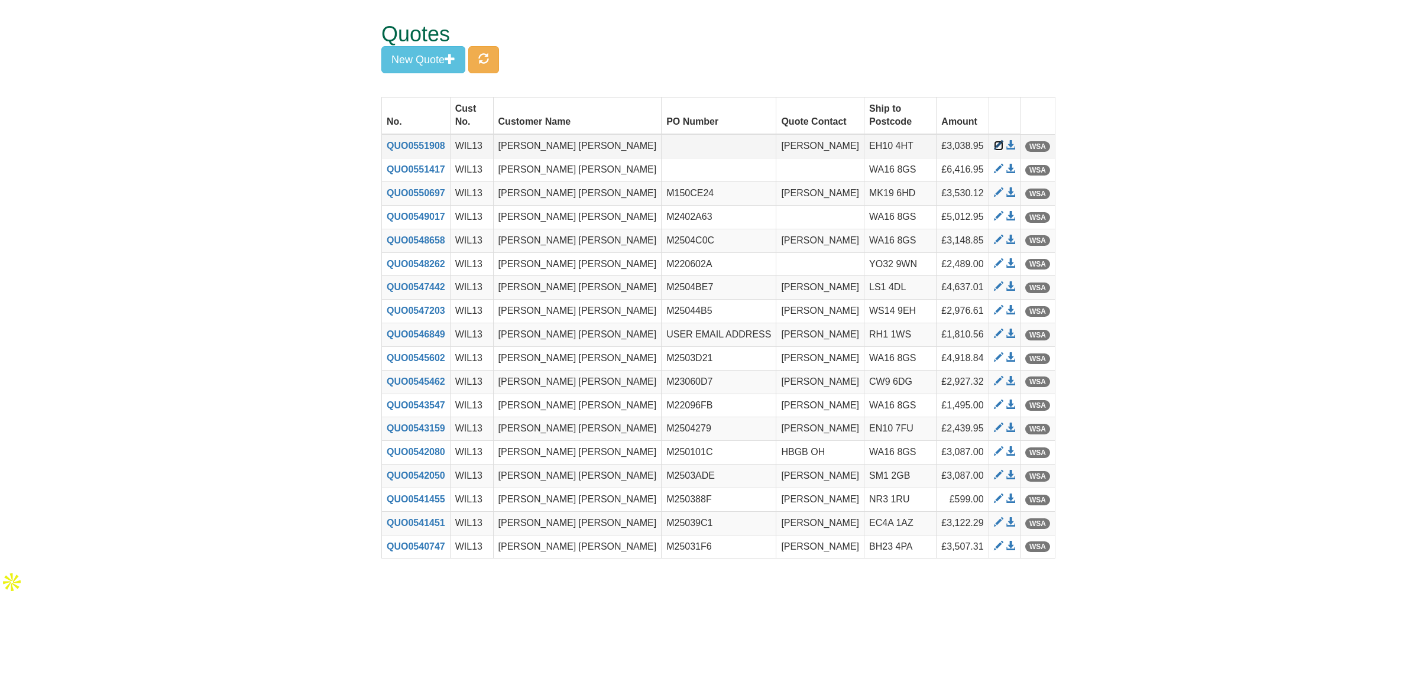
click at [994, 141] on span at bounding box center [998, 145] width 9 height 9
click at [994, 235] on span at bounding box center [998, 239] width 9 height 9
click at [994, 306] on span at bounding box center [998, 310] width 9 height 9
click at [994, 494] on span at bounding box center [998, 498] width 9 height 9
click at [994, 164] on span at bounding box center [998, 168] width 9 height 9
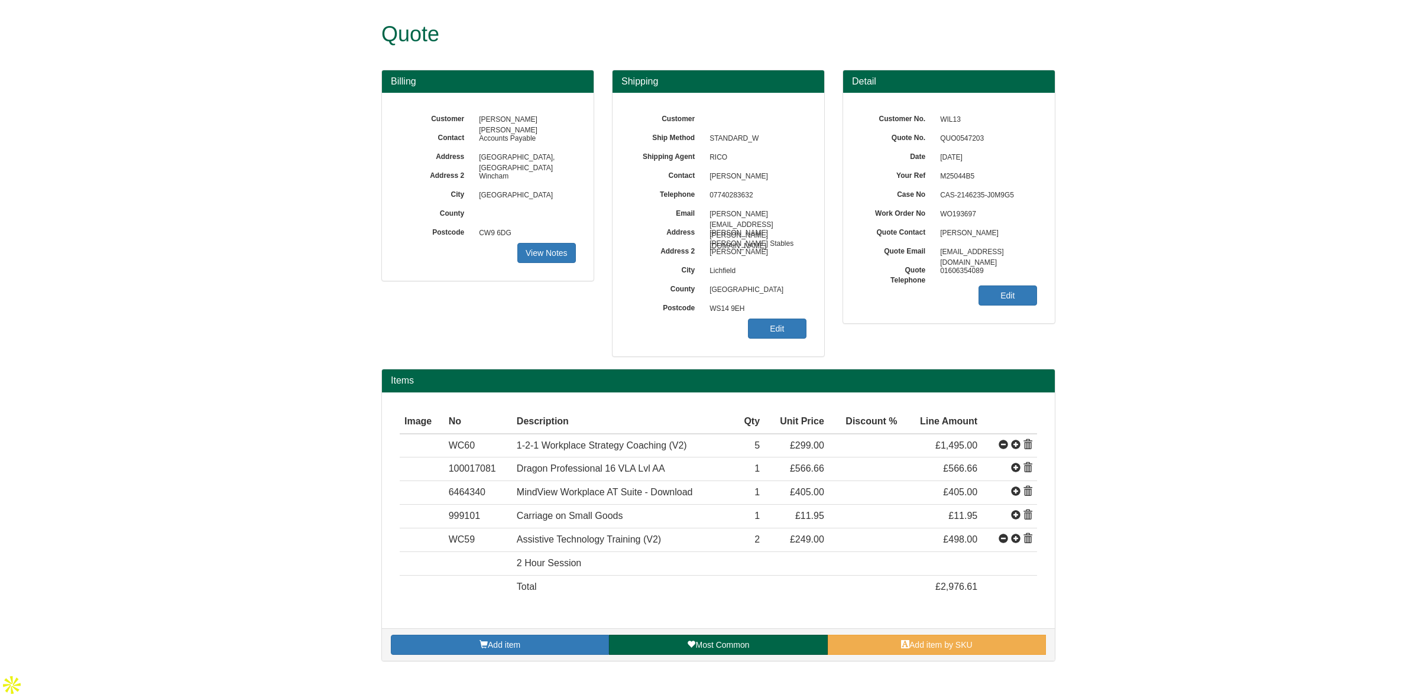
drag, startPoint x: 1323, startPoint y: 282, endPoint x: 938, endPoint y: 415, distance: 407.3
click at [1323, 282] on form "Quote Billing Customer Willis Towers Watson Contact Accounts Payable Address Th…" at bounding box center [709, 336] width 1419 height 673
